Goal: Information Seeking & Learning: Learn about a topic

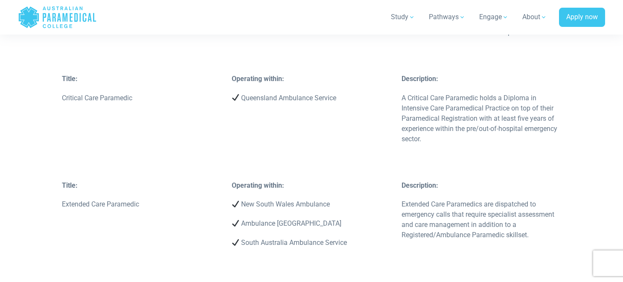
scroll to position [2640, 0]
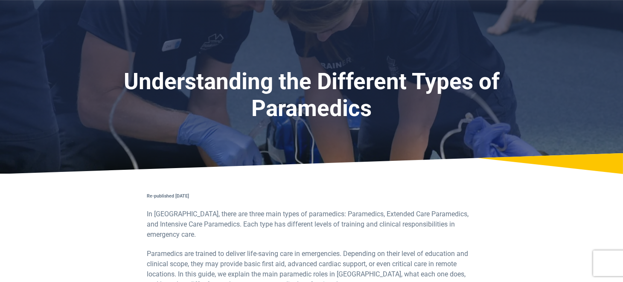
scroll to position [257, 0]
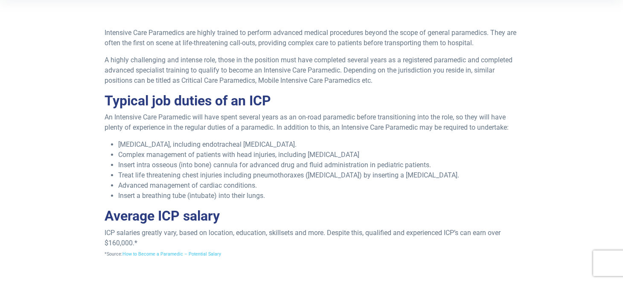
scroll to position [262, 0]
drag, startPoint x: 174, startPoint y: 20, endPoint x: 126, endPoint y: 56, distance: 59.4
click at [126, 56] on p "A highly challenging and intense role, those in the position must have complete…" at bounding box center [312, 71] width 414 height 31
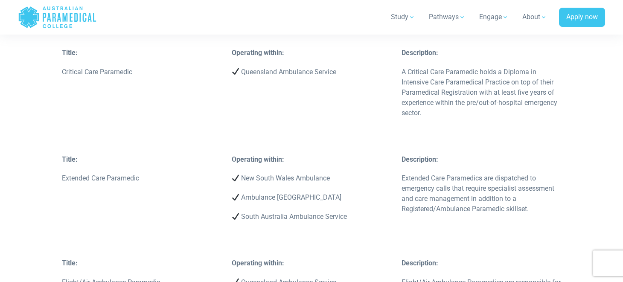
scroll to position [2655, 0]
